Goal: Task Accomplishment & Management: Complete application form

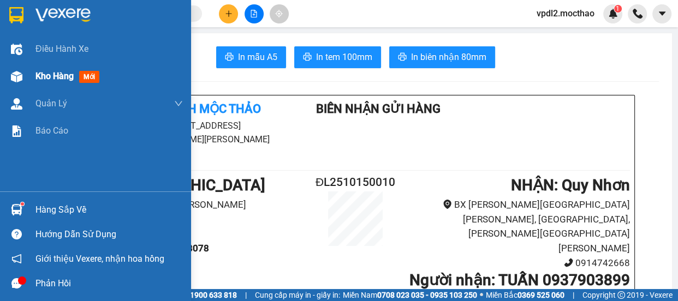
drag, startPoint x: 62, startPoint y: 74, endPoint x: 147, endPoint y: 75, distance: 85.1
click at [63, 75] on span "Kho hàng" at bounding box center [54, 76] width 38 height 10
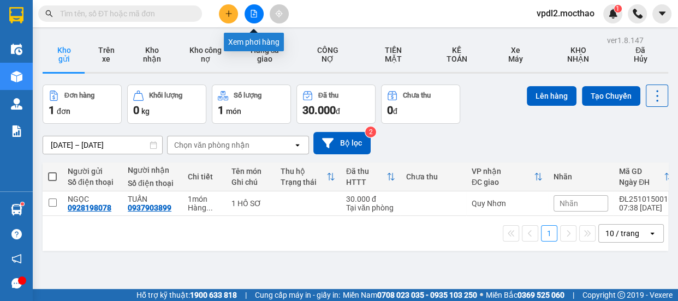
click at [256, 19] on button at bounding box center [253, 13] width 19 height 19
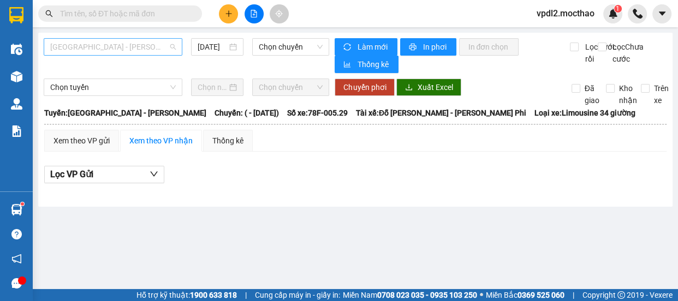
click at [106, 45] on span "[GEOGRAPHIC_DATA] - [PERSON_NAME]" at bounding box center [112, 47] width 125 height 16
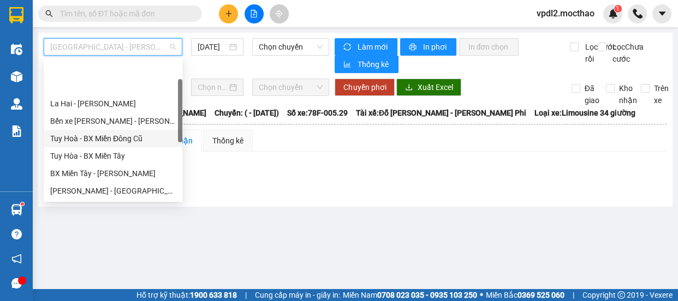
scroll to position [99, 0]
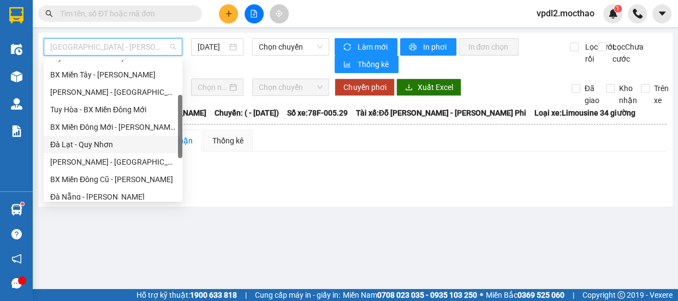
click at [102, 142] on div "Đà Lạt - Quy Nhơn" at bounding box center [112, 145] width 125 height 12
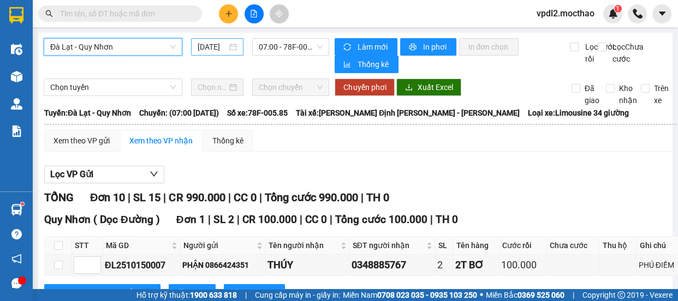
click at [226, 48] on div "[DATE]" at bounding box center [217, 47] width 39 height 12
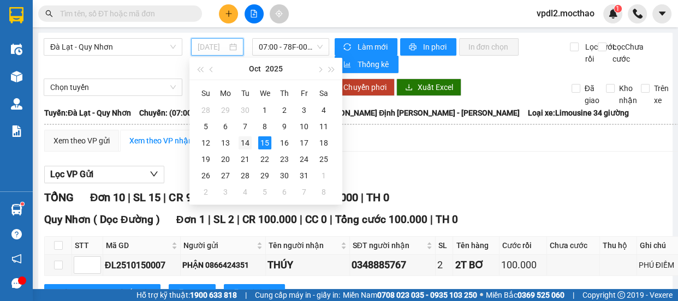
drag, startPoint x: 246, startPoint y: 142, endPoint x: 288, endPoint y: 49, distance: 101.6
click at [247, 141] on div "14" at bounding box center [244, 142] width 13 height 13
type input "[DATE]"
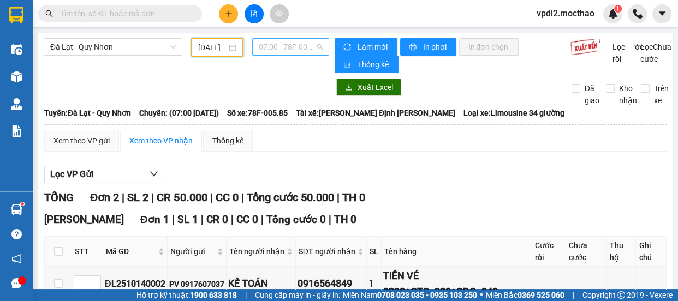
click at [294, 42] on span "07:00 - 78F-005.85" at bounding box center [291, 47] width 64 height 16
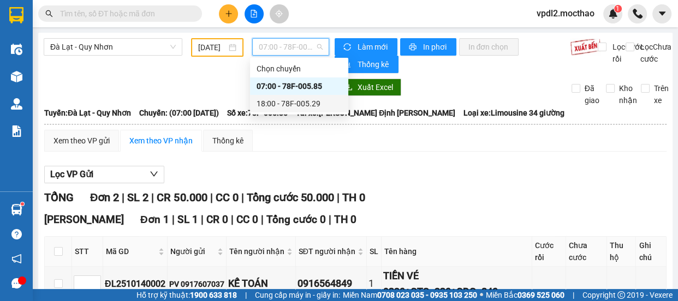
click at [316, 102] on div "18:00 - 78F-005.29" at bounding box center [298, 104] width 85 height 12
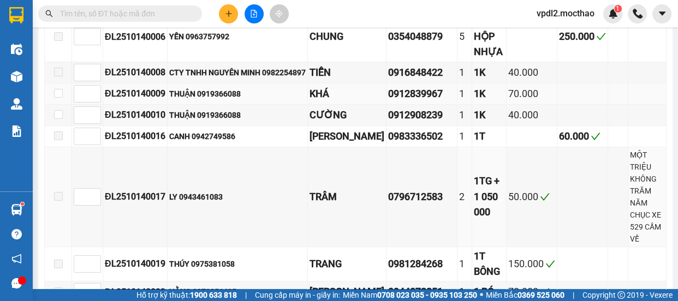
scroll to position [446, 0]
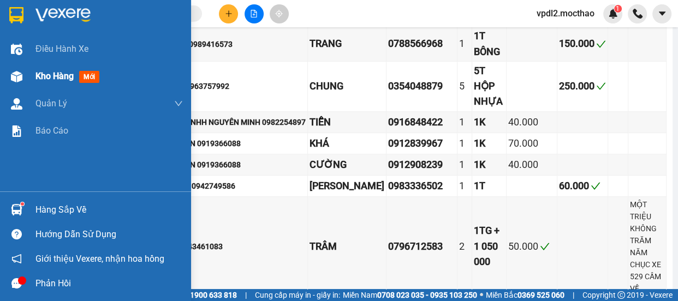
click at [60, 76] on span "Kho hàng" at bounding box center [54, 76] width 38 height 10
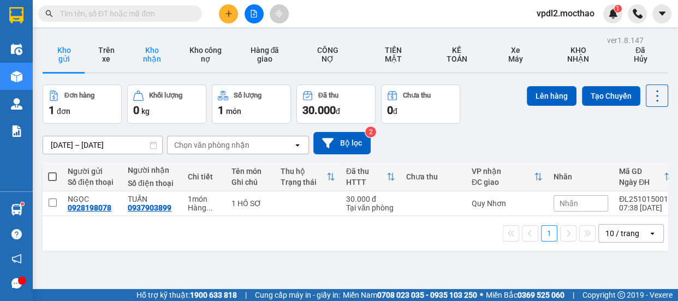
click at [152, 49] on button "Kho nhận" at bounding box center [151, 54] width 49 height 35
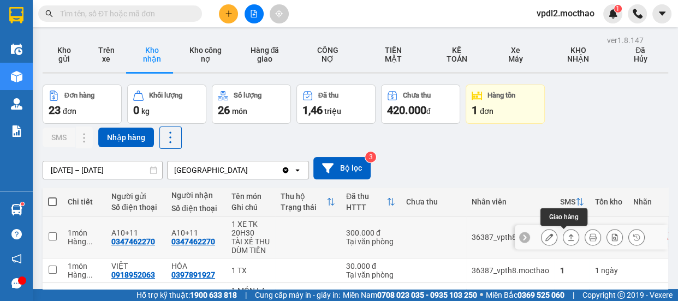
click at [567, 236] on icon at bounding box center [571, 238] width 8 height 8
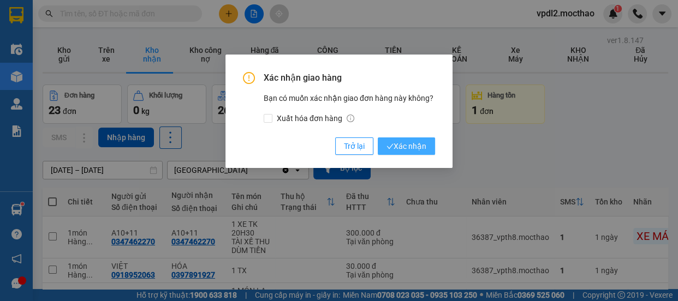
click at [403, 148] on span "Xác nhận" at bounding box center [406, 146] width 40 height 12
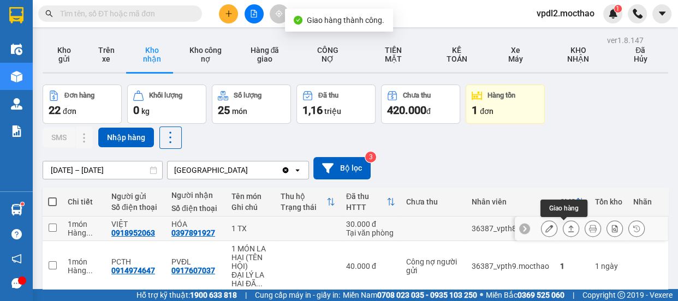
click at [568, 228] on icon at bounding box center [571, 228] width 6 height 7
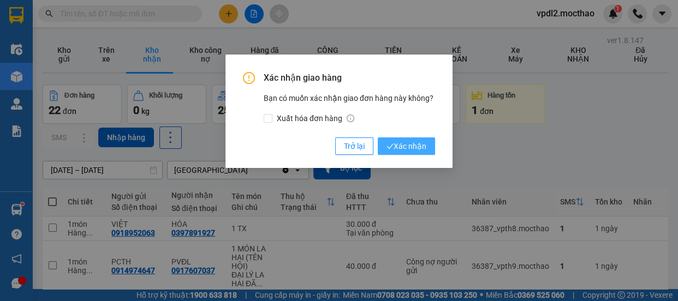
click at [411, 147] on span "Xác nhận" at bounding box center [406, 146] width 40 height 12
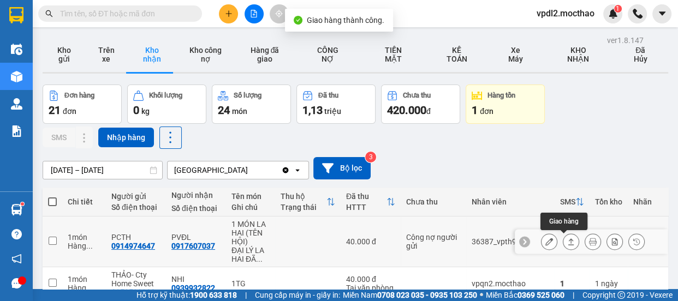
click at [567, 238] on icon at bounding box center [571, 242] width 8 height 8
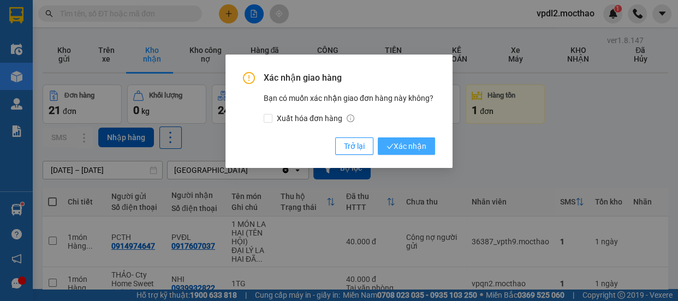
click at [403, 140] on span "Xác nhận" at bounding box center [406, 146] width 40 height 12
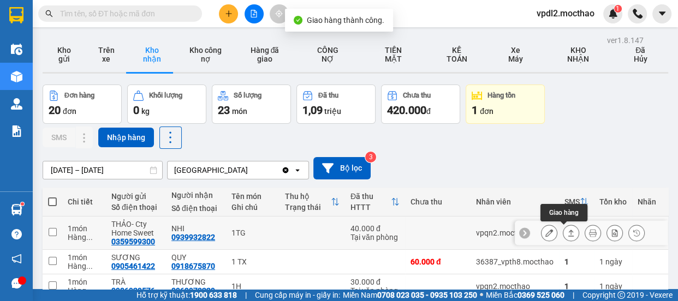
click at [563, 227] on button at bounding box center [570, 233] width 15 height 19
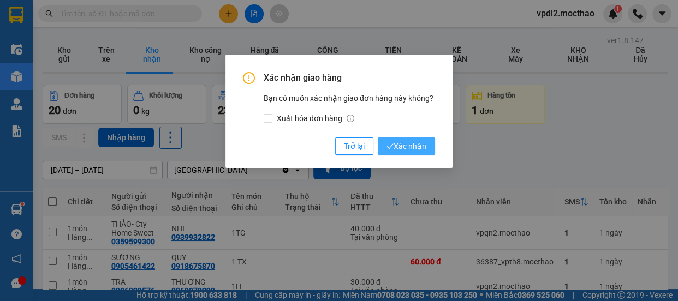
click at [410, 151] on span "Xác nhận" at bounding box center [406, 146] width 40 height 12
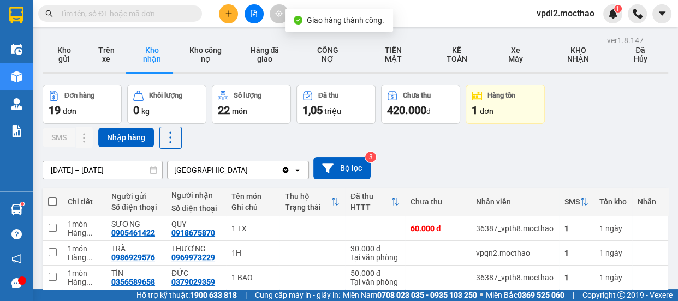
scroll to position [99, 0]
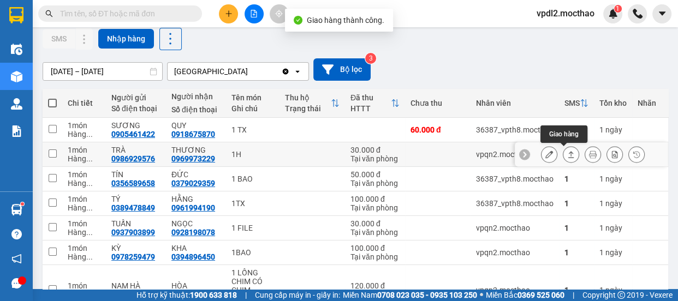
click at [567, 151] on icon at bounding box center [571, 155] width 8 height 8
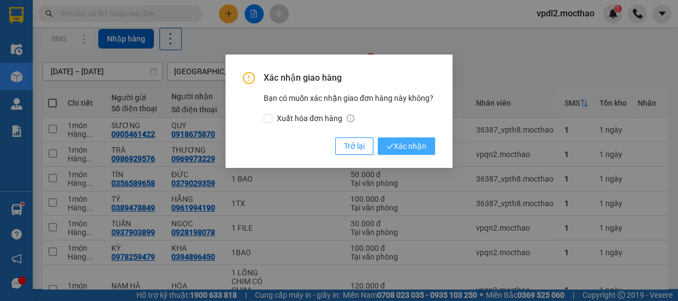
click at [415, 141] on span "Xác nhận" at bounding box center [406, 146] width 40 height 12
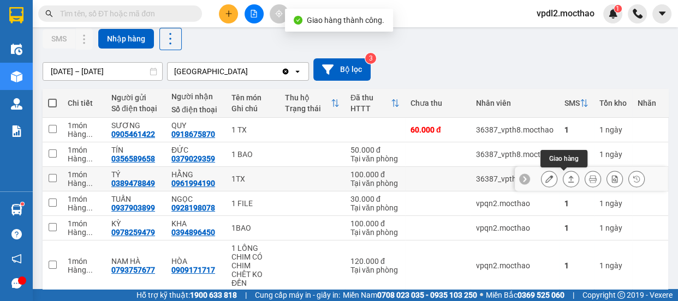
click at [567, 178] on icon at bounding box center [571, 179] width 8 height 8
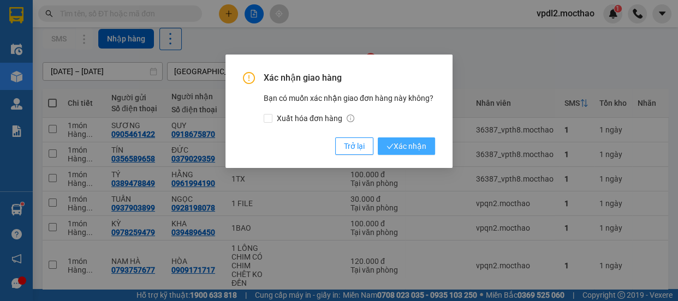
click at [414, 147] on span "Xác nhận" at bounding box center [406, 146] width 40 height 12
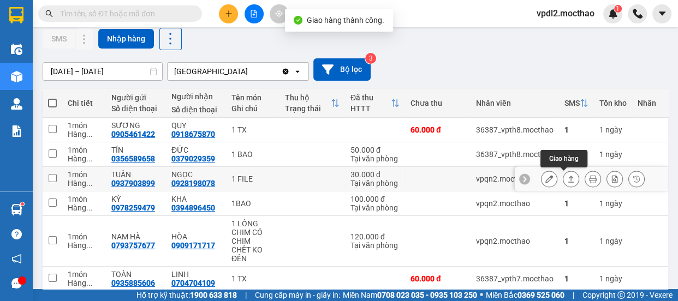
click at [567, 175] on icon at bounding box center [571, 179] width 8 height 8
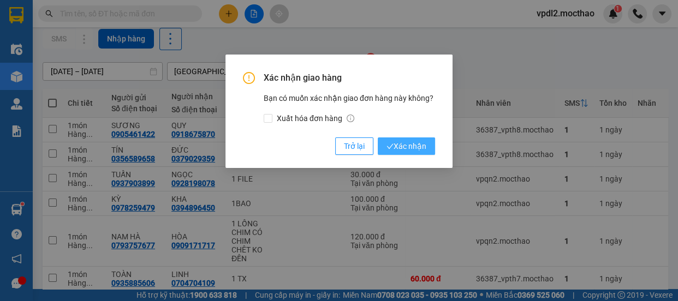
click at [414, 142] on span "Xác nhận" at bounding box center [406, 146] width 40 height 12
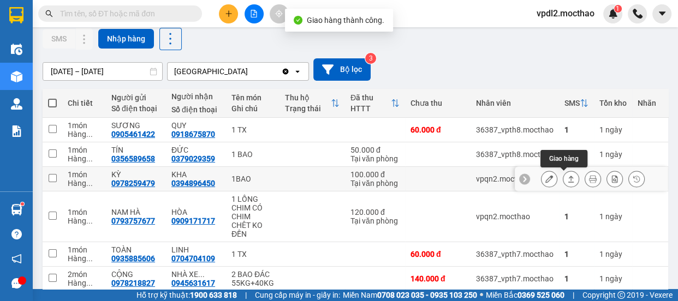
click at [567, 177] on icon at bounding box center [571, 179] width 8 height 8
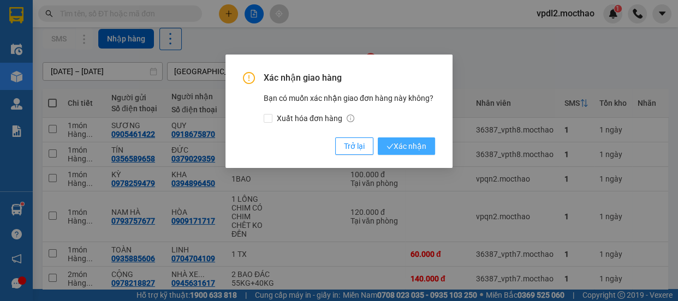
click at [415, 147] on span "Xác nhận" at bounding box center [406, 146] width 40 height 12
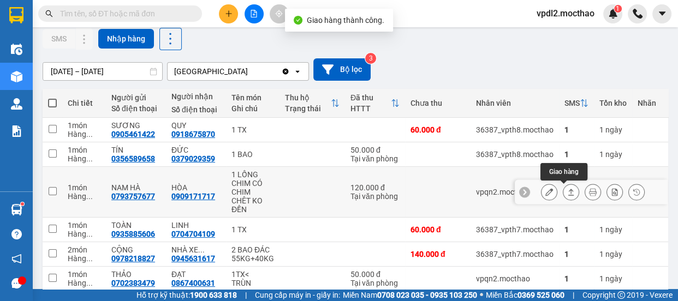
click at [567, 193] on icon at bounding box center [571, 192] width 8 height 8
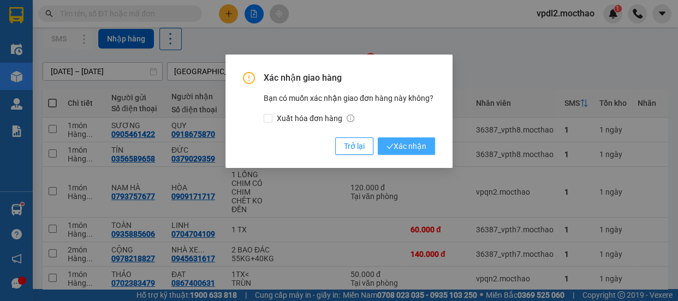
click at [415, 144] on span "Xác nhận" at bounding box center [406, 146] width 40 height 12
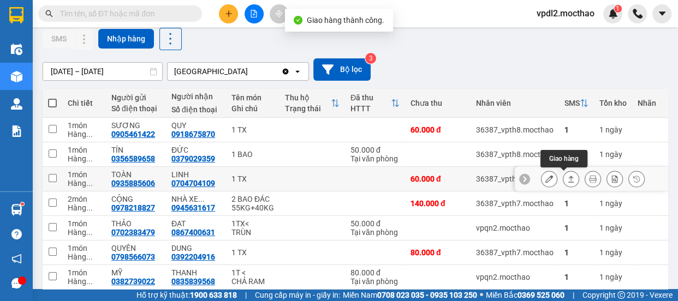
click at [567, 177] on icon at bounding box center [571, 179] width 8 height 8
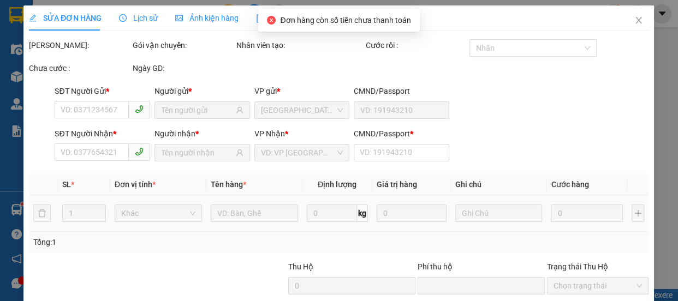
type input "0935885606"
type input "TOÀN"
type input "0704704109"
type input "LINH"
type input "0"
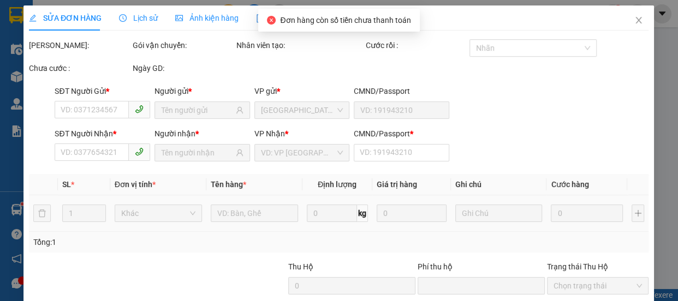
type input "0"
type input "60.000"
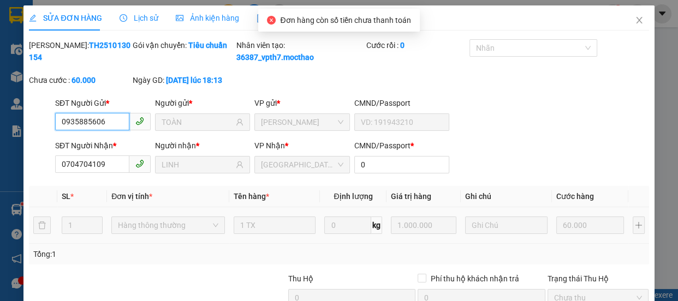
scroll to position [128, 0]
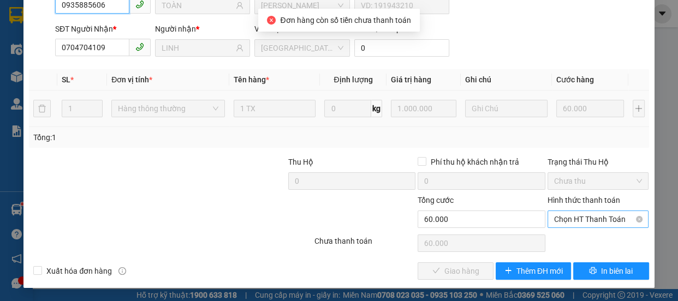
drag, startPoint x: 557, startPoint y: 220, endPoint x: 561, endPoint y: 226, distance: 7.4
click at [557, 220] on span "Chọn HT Thanh Toán" at bounding box center [598, 219] width 88 height 16
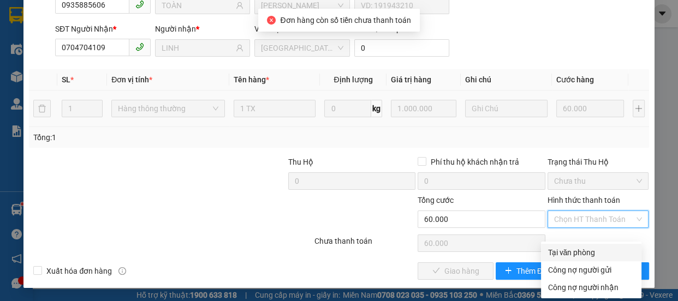
click at [565, 247] on div "Tại văn phòng" at bounding box center [590, 253] width 87 height 12
type input "0"
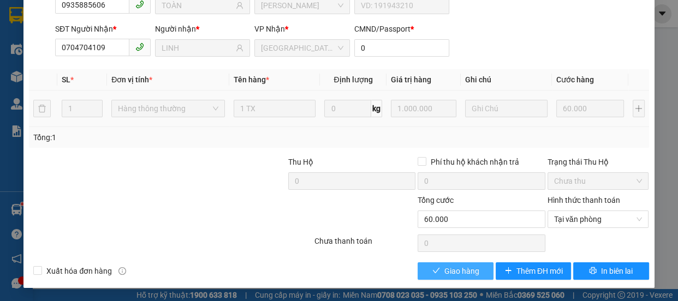
click at [462, 272] on span "Giao hàng" at bounding box center [461, 271] width 35 height 12
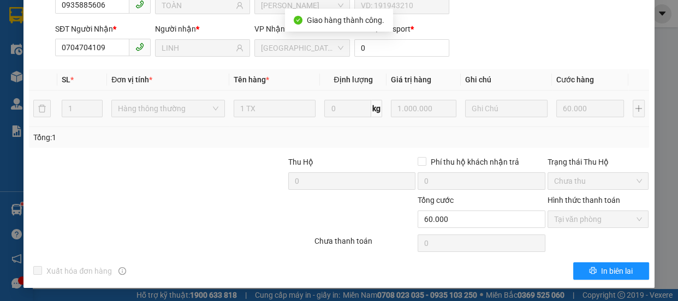
scroll to position [0, 0]
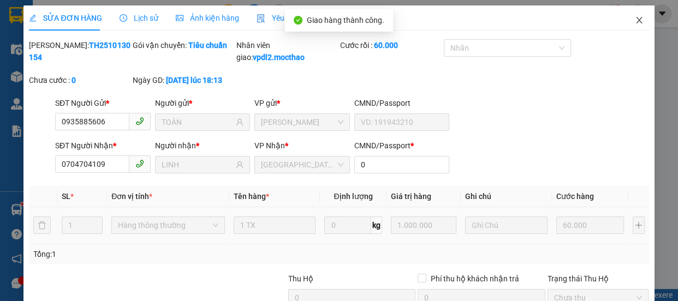
click at [636, 17] on icon "close" at bounding box center [639, 20] width 6 height 7
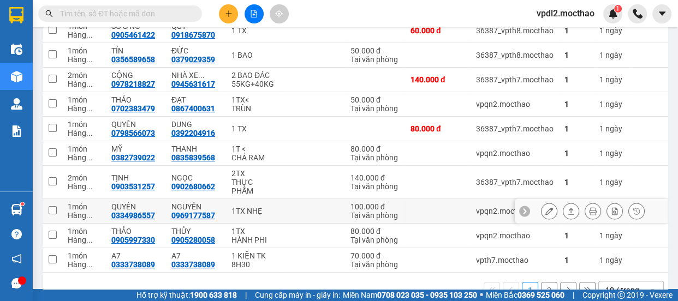
scroll to position [229, 0]
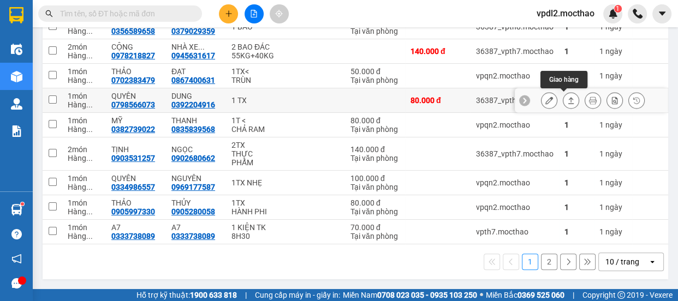
click at [568, 97] on icon at bounding box center [571, 100] width 6 height 7
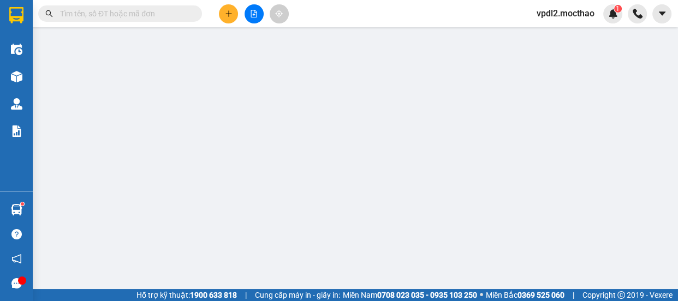
type input "0798566073"
type input "QUYÊN"
type input "0392204916"
type input "DUNG"
type input "1"
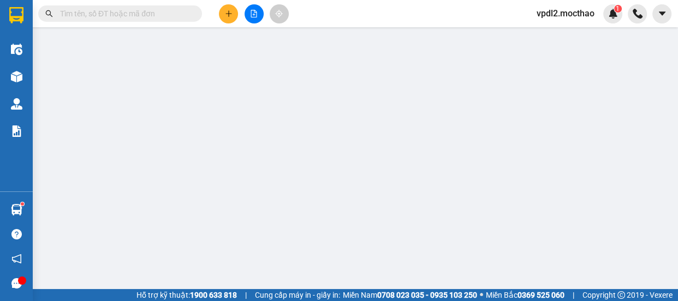
type input "0"
type input "80.000"
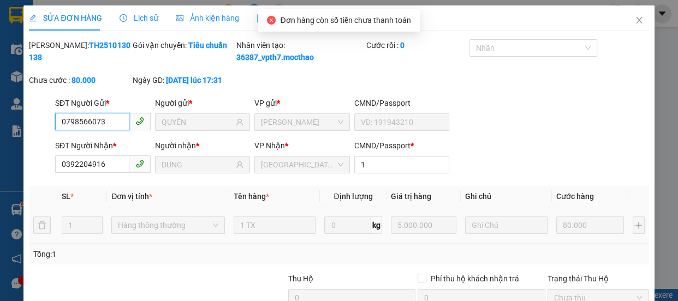
scroll to position [128, 0]
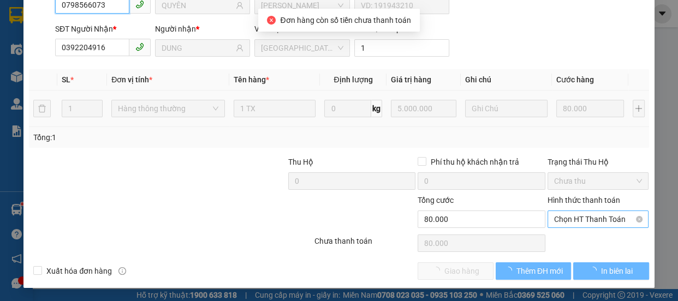
click at [569, 213] on div "Chọn HT Thanh Toán" at bounding box center [597, 219] width 101 height 17
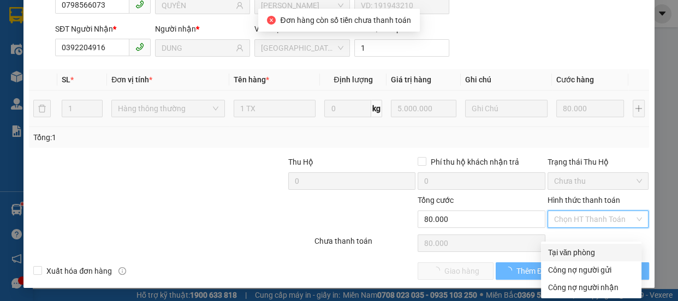
click at [576, 247] on div "Tại văn phòng" at bounding box center [590, 253] width 87 height 12
type input "0"
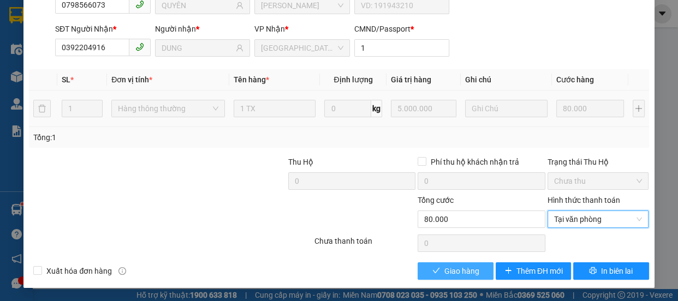
drag, startPoint x: 478, startPoint y: 270, endPoint x: 488, endPoint y: 241, distance: 30.5
click at [478, 269] on button "Giao hàng" at bounding box center [454, 270] width 75 height 17
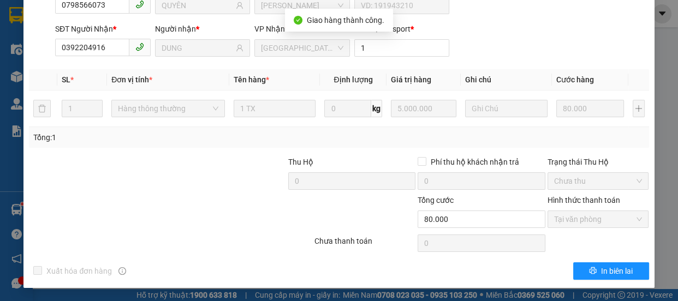
scroll to position [0, 0]
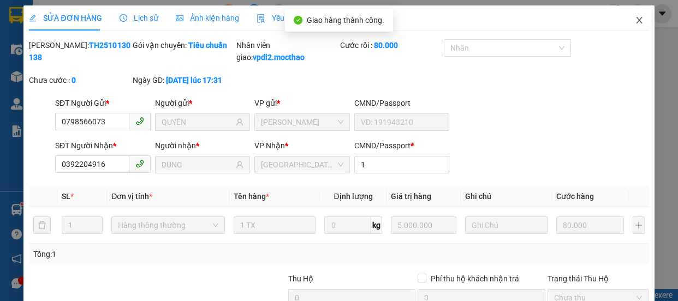
click at [635, 16] on icon "close" at bounding box center [639, 20] width 9 height 9
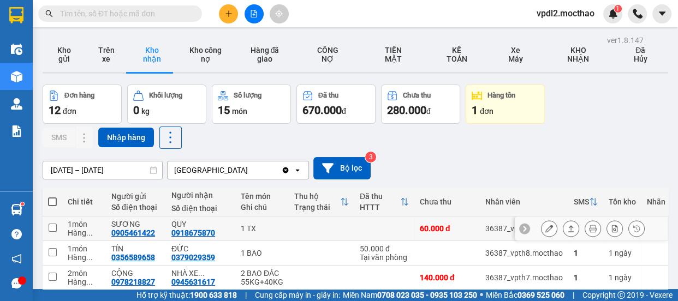
scroll to position [99, 0]
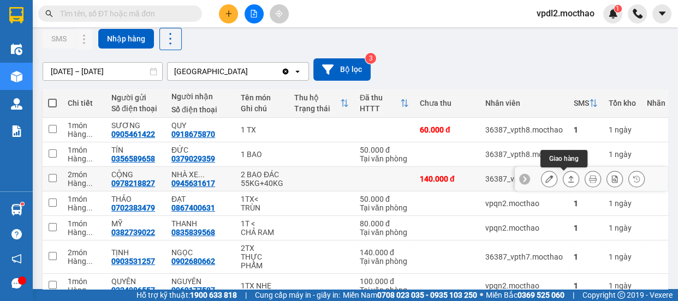
click at [568, 176] on icon at bounding box center [571, 179] width 6 height 7
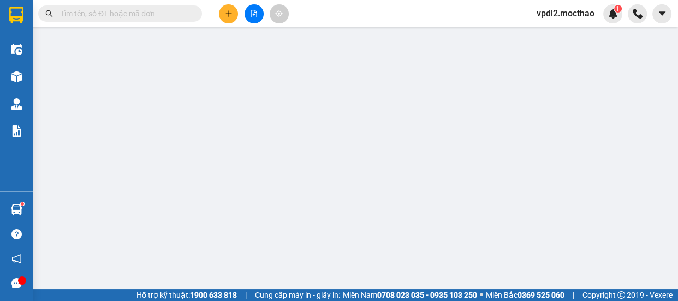
type input "0978218827"
type input "CỘNG"
type input "0945631617"
type input "NHÀ XE CÁNH HOA"
type input "1"
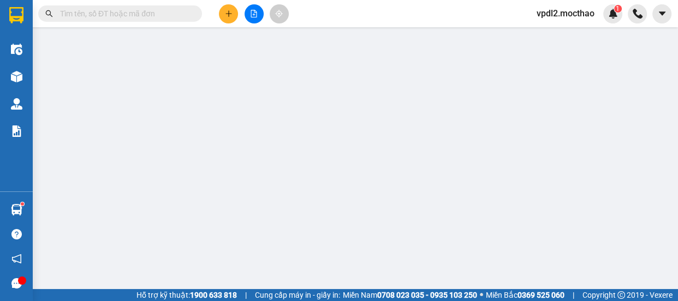
type input "0"
type input "140.000"
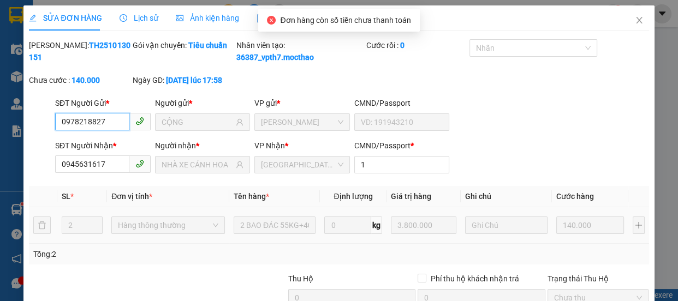
scroll to position [128, 0]
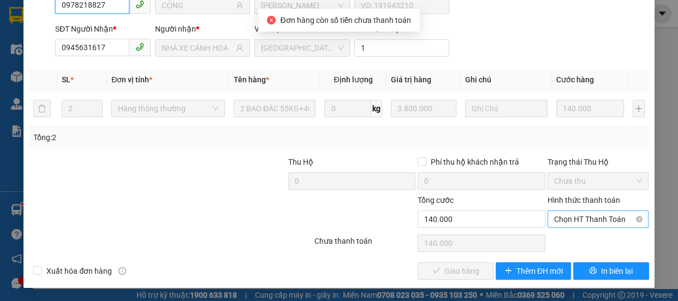
click at [577, 222] on span "Chọn HT Thanh Toán" at bounding box center [598, 219] width 88 height 16
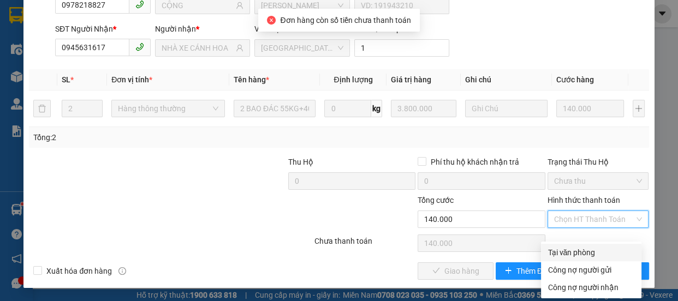
click at [571, 247] on div "Tại văn phòng" at bounding box center [590, 253] width 87 height 12
type input "0"
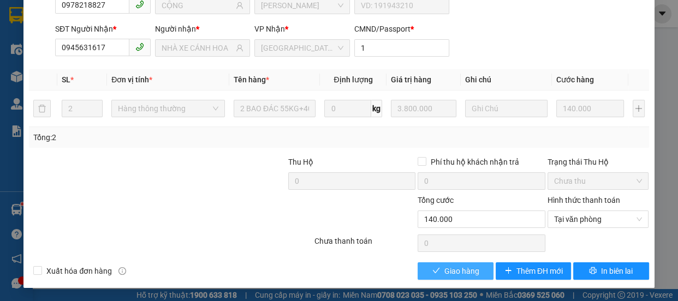
click at [477, 271] on button "Giao hàng" at bounding box center [454, 270] width 75 height 17
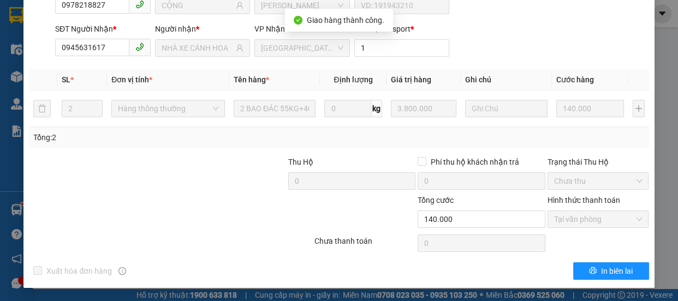
scroll to position [0, 0]
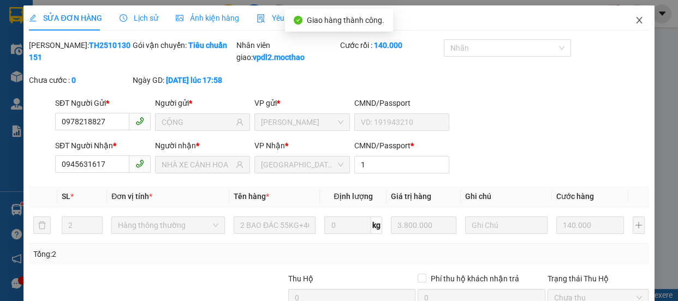
click at [635, 19] on icon "close" at bounding box center [639, 20] width 9 height 9
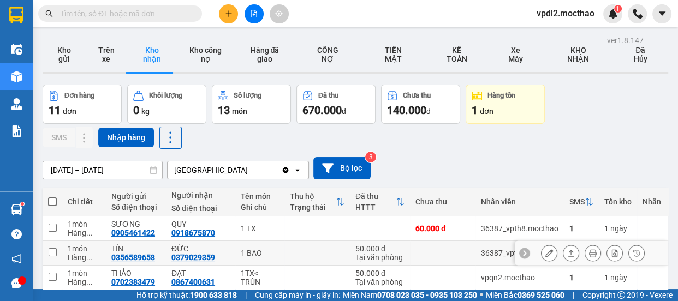
scroll to position [99, 0]
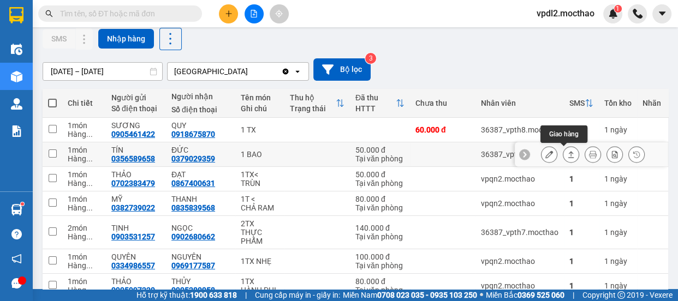
click at [567, 151] on icon at bounding box center [571, 155] width 8 height 8
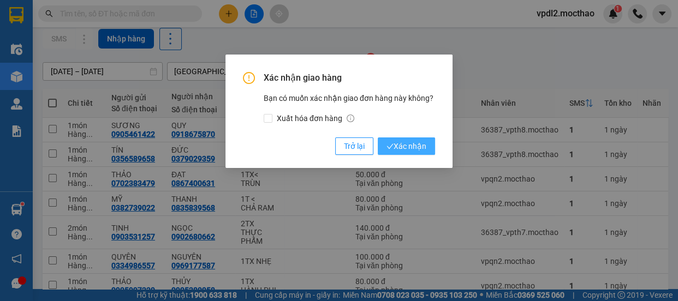
click at [403, 146] on span "Xác nhận" at bounding box center [406, 146] width 40 height 12
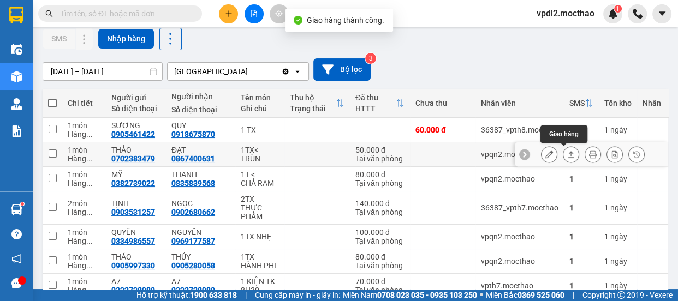
click at [567, 151] on icon at bounding box center [571, 155] width 8 height 8
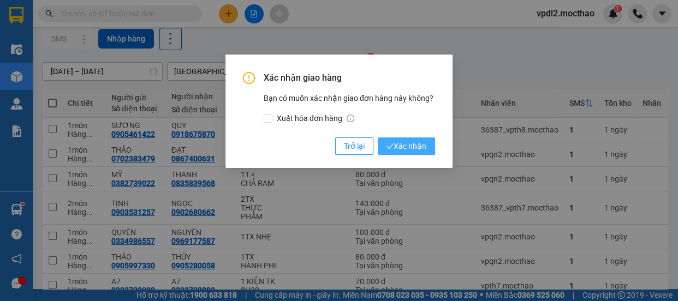
click at [408, 146] on span "Xác nhận" at bounding box center [406, 146] width 40 height 12
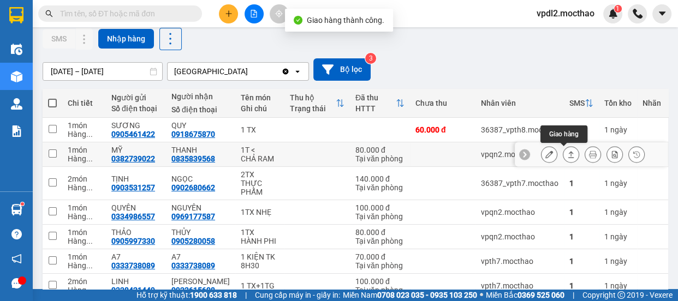
click at [567, 151] on icon at bounding box center [571, 155] width 8 height 8
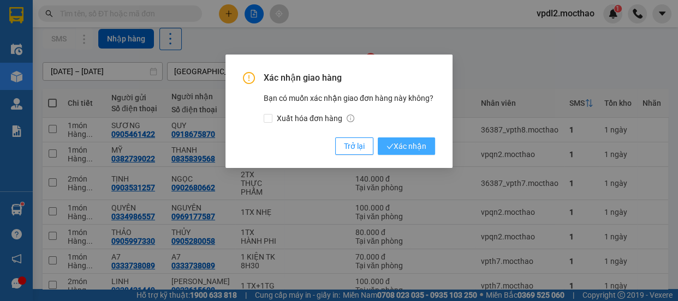
click at [418, 147] on span "Xác nhận" at bounding box center [406, 146] width 40 height 12
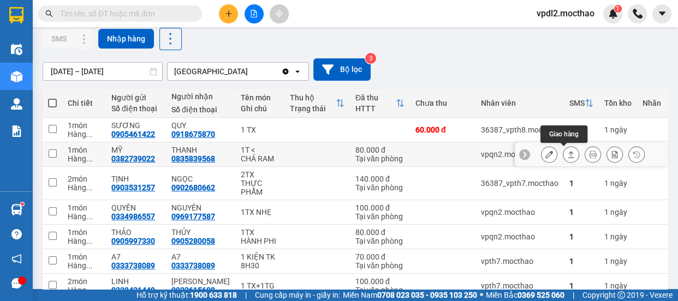
click at [567, 151] on icon at bounding box center [571, 155] width 8 height 8
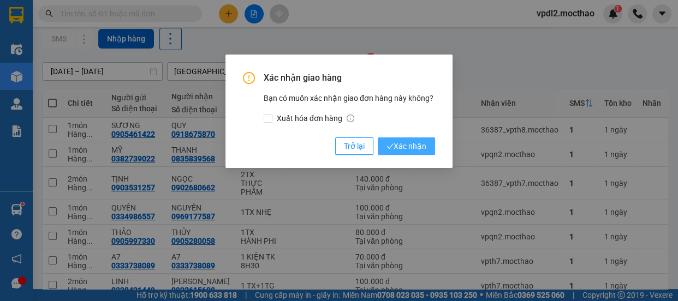
click at [412, 146] on span "Xác nhận" at bounding box center [406, 146] width 40 height 12
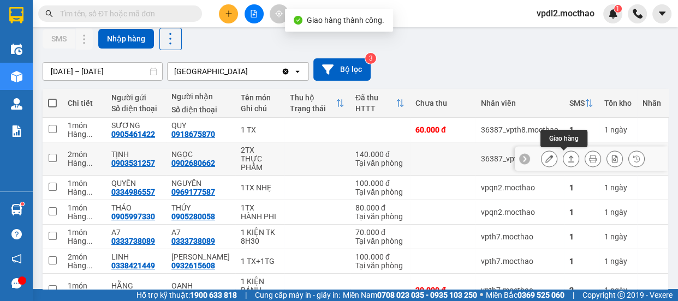
click at [567, 155] on icon at bounding box center [571, 159] width 8 height 8
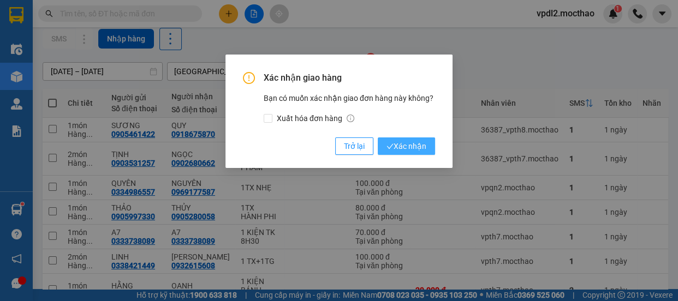
click at [415, 148] on span "Xác nhận" at bounding box center [406, 146] width 40 height 12
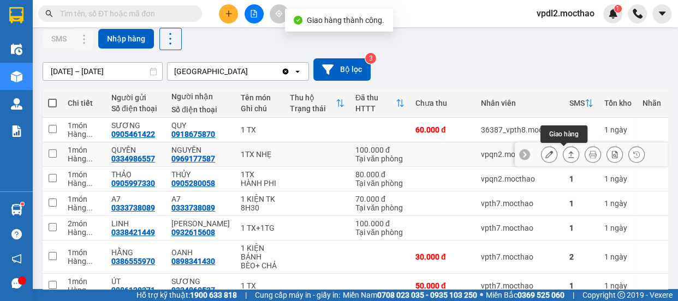
click at [567, 151] on icon at bounding box center [571, 155] width 8 height 8
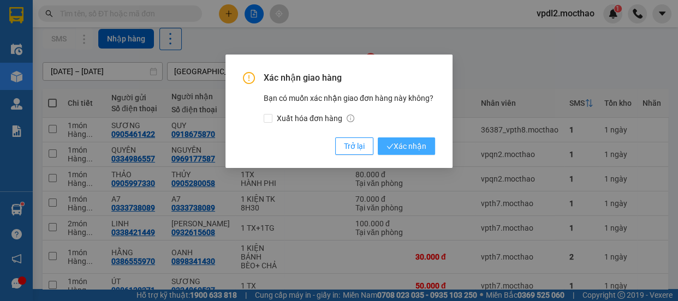
click at [422, 146] on span "Xác nhận" at bounding box center [406, 146] width 40 height 12
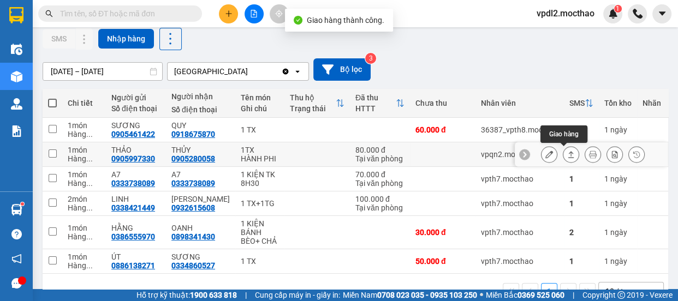
click at [563, 153] on button at bounding box center [570, 154] width 15 height 19
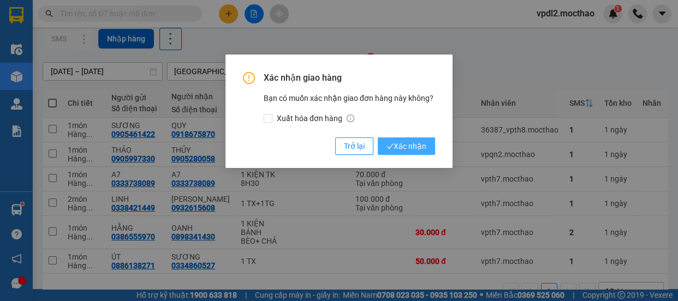
click at [413, 146] on span "Xác nhận" at bounding box center [406, 146] width 40 height 12
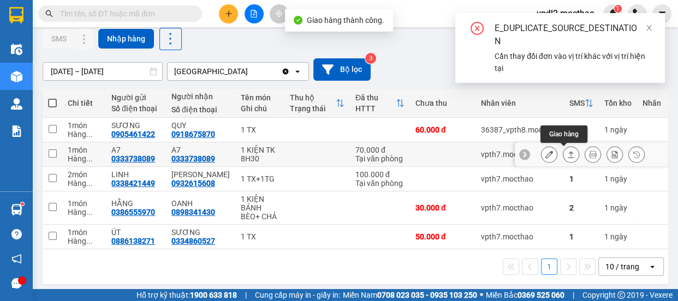
click at [567, 151] on icon at bounding box center [571, 155] width 8 height 8
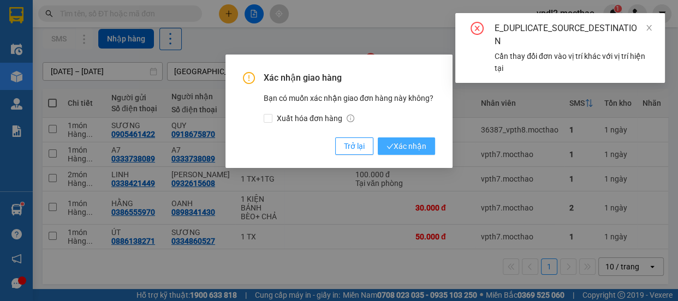
click at [418, 142] on span "Xác nhận" at bounding box center [406, 146] width 40 height 12
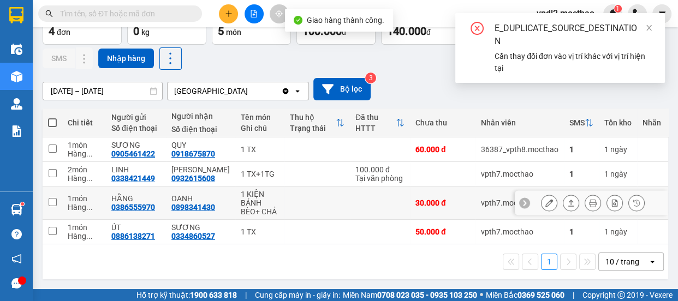
scroll to position [82, 0]
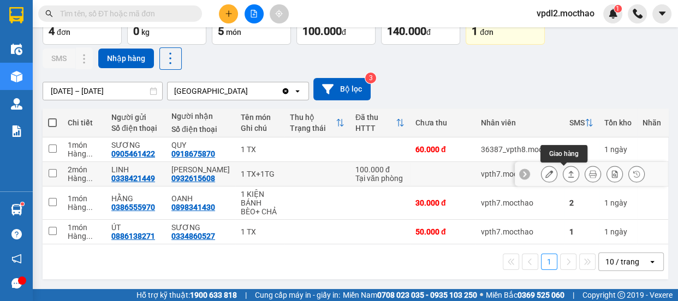
click at [567, 170] on icon at bounding box center [571, 174] width 8 height 8
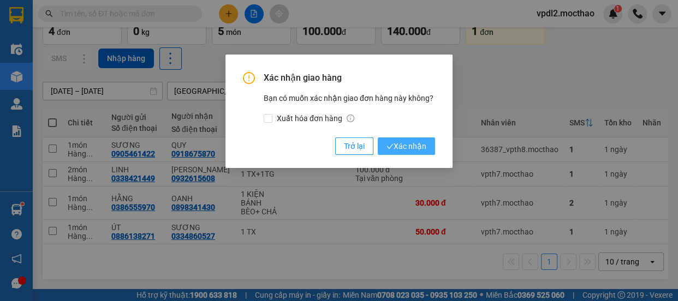
click at [409, 147] on span "Xác nhận" at bounding box center [406, 146] width 40 height 12
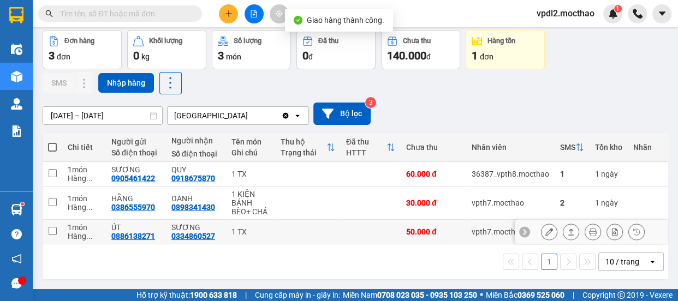
scroll to position [58, 0]
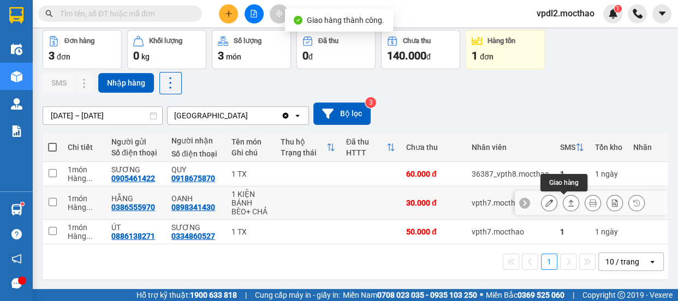
click at [567, 199] on icon at bounding box center [571, 203] width 8 height 8
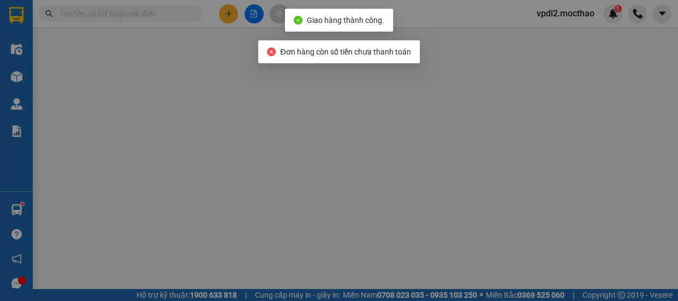
type input "0386555970"
type input "HẰNG"
type input "0898341430"
type input "OANH"
type input "0"
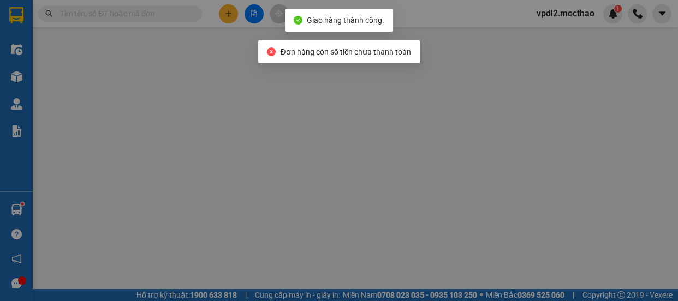
type input "0"
type input "30.000"
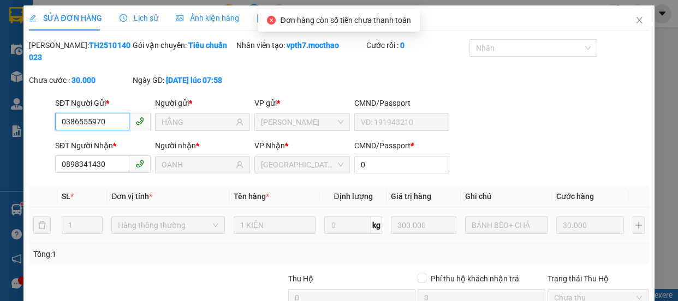
scroll to position [116, 0]
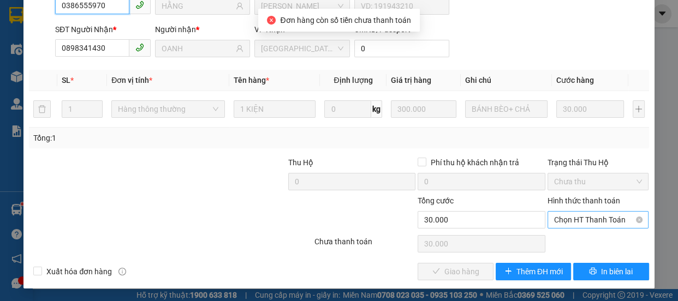
click at [562, 222] on span "Chọn HT Thanh Toán" at bounding box center [598, 220] width 88 height 16
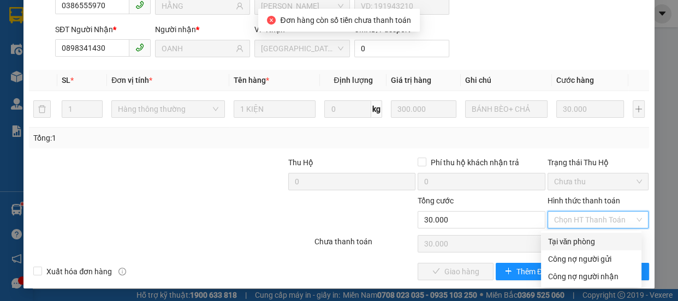
click at [570, 244] on div "Tại văn phòng" at bounding box center [590, 242] width 87 height 12
type input "0"
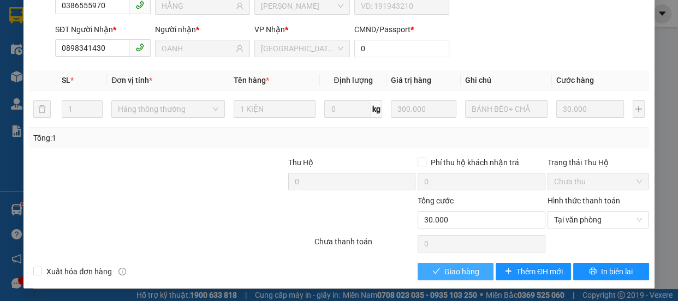
click at [458, 271] on span "Giao hàng" at bounding box center [461, 272] width 35 height 12
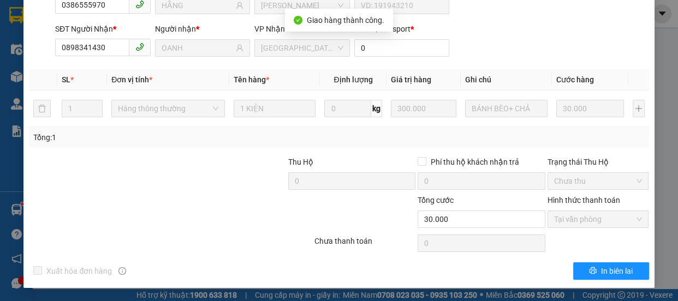
scroll to position [0, 0]
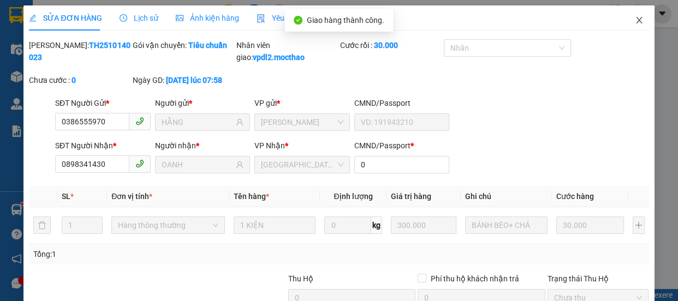
click at [635, 20] on icon "close" at bounding box center [639, 20] width 9 height 9
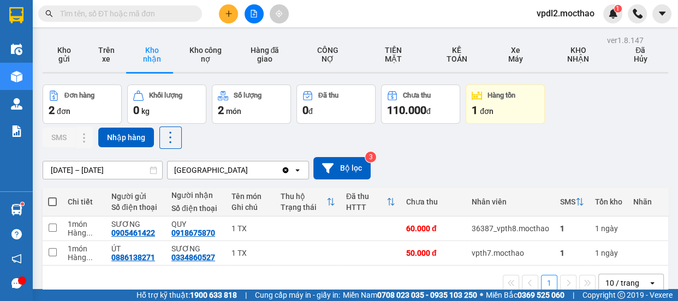
scroll to position [50, 0]
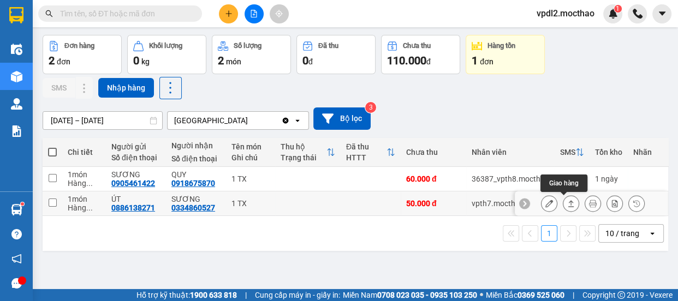
click at [568, 201] on icon at bounding box center [571, 203] width 6 height 7
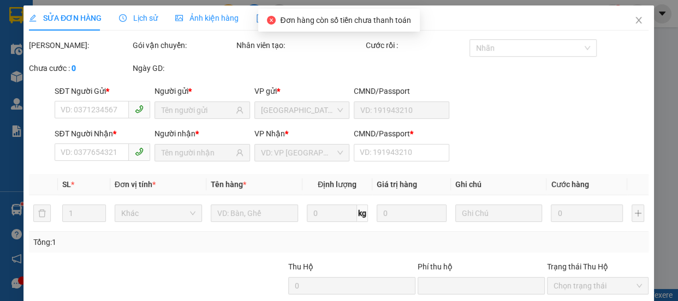
type input "0886138271"
type input "ÚT"
type input "0334860527"
type input "SƯƠNG"
type input "1"
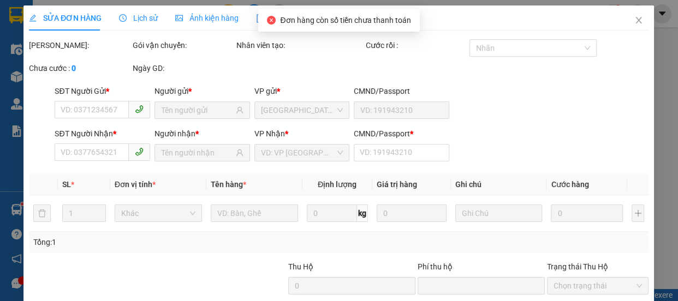
type input "0"
type input "50.000"
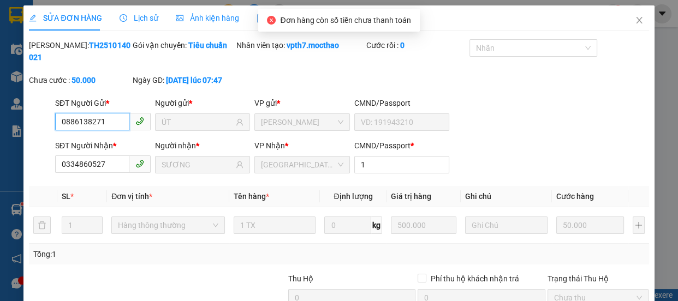
scroll to position [116, 0]
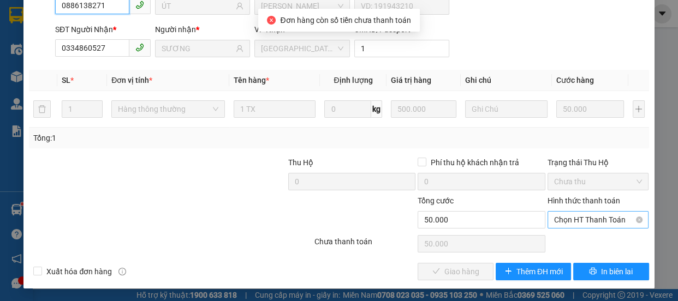
click at [568, 218] on span "Chọn HT Thanh Toán" at bounding box center [598, 220] width 88 height 16
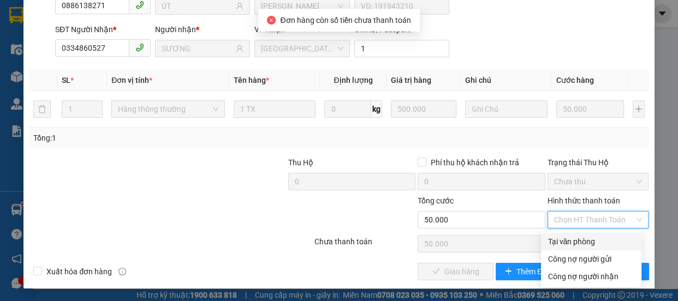
click at [558, 237] on div "Tại văn phòng" at bounding box center [590, 242] width 87 height 12
type input "0"
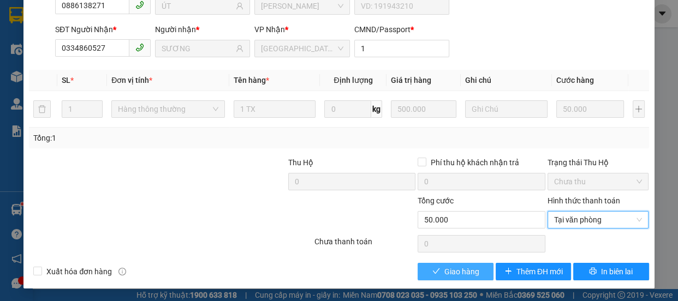
click at [454, 272] on span "Giao hàng" at bounding box center [461, 272] width 35 height 12
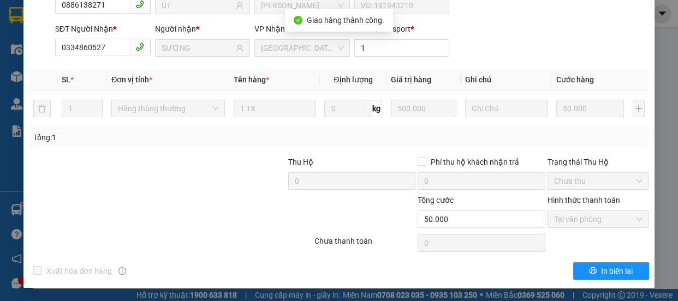
scroll to position [0, 0]
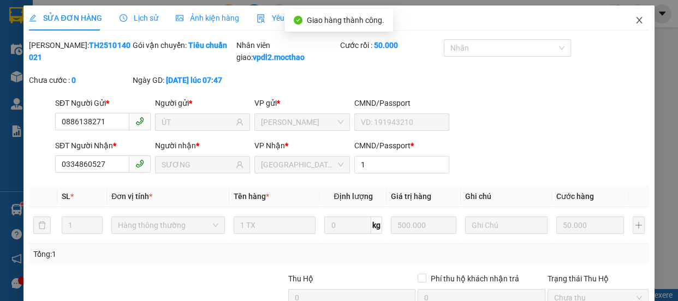
click at [635, 23] on icon "close" at bounding box center [639, 20] width 9 height 9
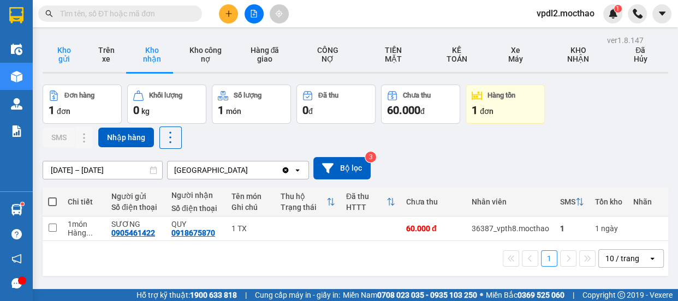
drag, startPoint x: 61, startPoint y: 55, endPoint x: 70, endPoint y: 55, distance: 9.8
click at [61, 55] on button "Kho gửi" at bounding box center [64, 54] width 43 height 35
